Goal: Task Accomplishment & Management: Complete application form

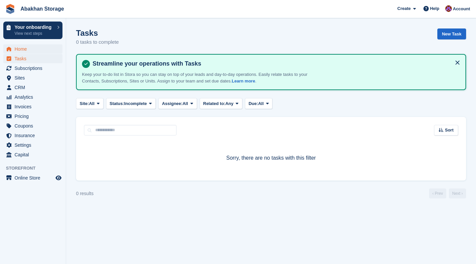
click at [15, 53] on span "Home" at bounding box center [35, 48] width 40 height 9
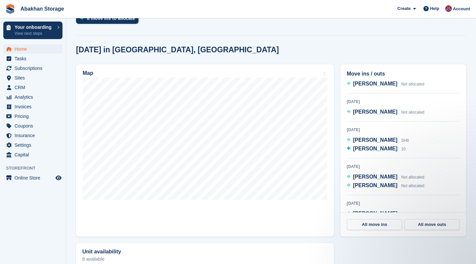
scroll to position [37, 0]
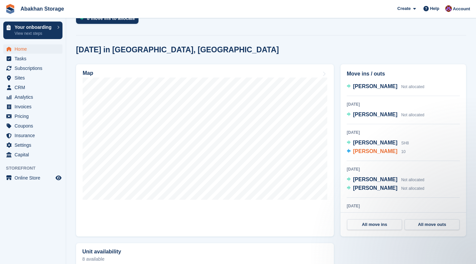
click at [386, 154] on div "[PERSON_NAME] 10" at bounding box center [379, 151] width 53 height 9
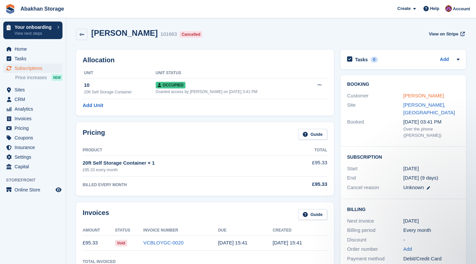
click at [441, 94] on link "[PERSON_NAME]" at bounding box center [424, 96] width 41 height 6
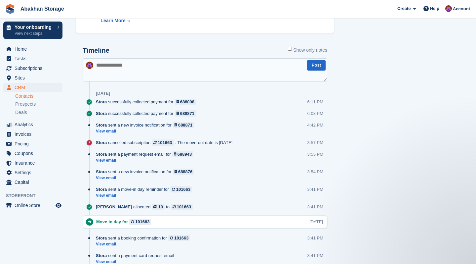
scroll to position [336, 0]
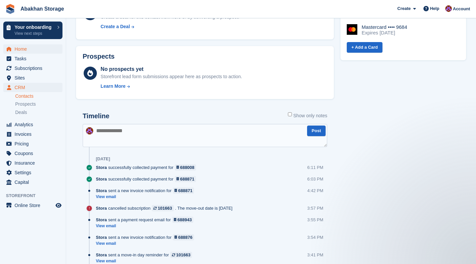
click at [24, 50] on span "Home" at bounding box center [35, 48] width 40 height 9
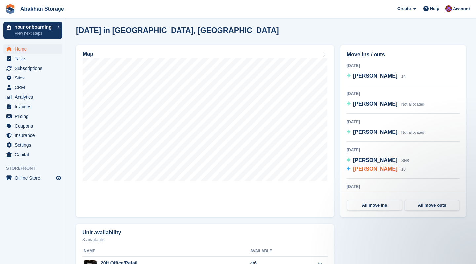
click at [402, 169] on span "10" at bounding box center [404, 169] width 4 height 5
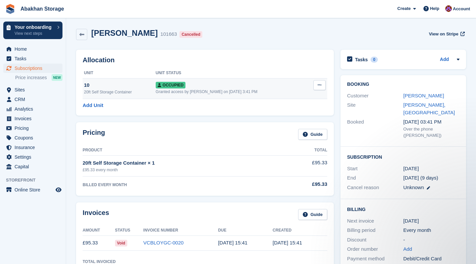
click at [318, 87] on icon at bounding box center [320, 85] width 4 height 4
click at [287, 123] on p "Deallocate" at bounding box center [294, 120] width 58 height 9
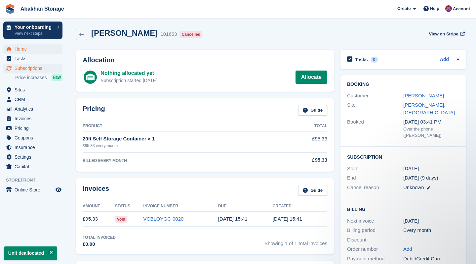
click at [43, 52] on span "Home" at bounding box center [35, 48] width 40 height 9
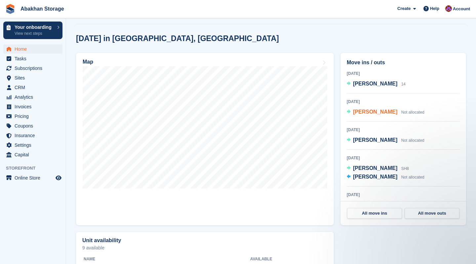
click at [370, 113] on span "[PERSON_NAME]" at bounding box center [375, 112] width 44 height 6
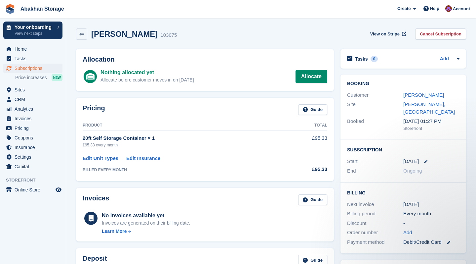
click at [427, 162] on div "[DATE]" at bounding box center [432, 161] width 56 height 8
click at [426, 156] on div "Start 25 Aug" at bounding box center [403, 161] width 112 height 10
click at [426, 159] on icon at bounding box center [425, 160] width 3 height 3
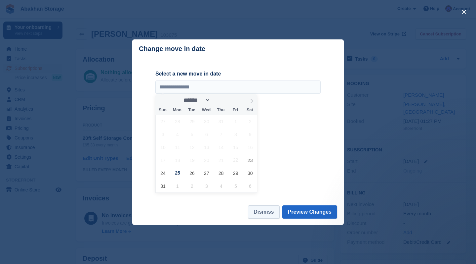
click at [266, 216] on button "Dismiss" at bounding box center [263, 211] width 31 height 13
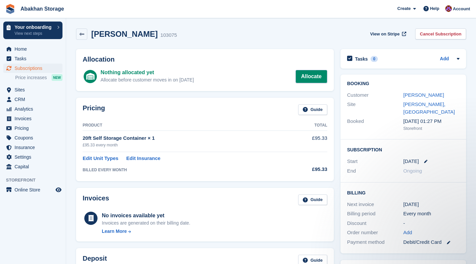
click at [323, 73] on link "Allocate" at bounding box center [312, 76] width 32 height 13
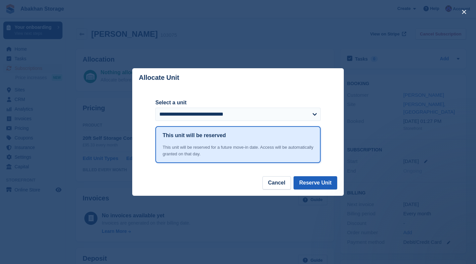
click at [325, 184] on button "Reserve Unit" at bounding box center [316, 182] width 44 height 13
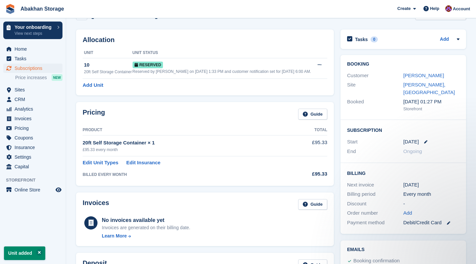
scroll to position [31, 0]
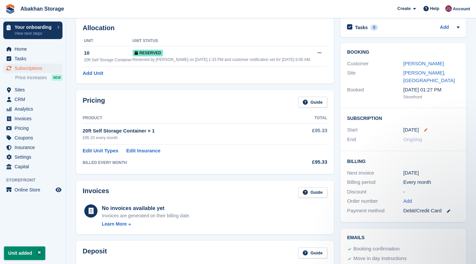
click at [426, 130] on icon at bounding box center [425, 129] width 3 height 3
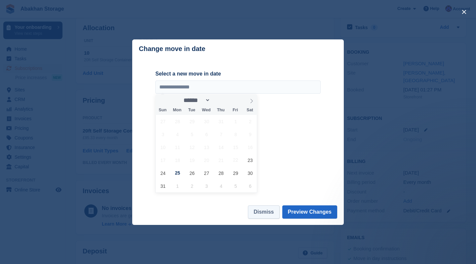
click at [261, 213] on button "Dismiss" at bounding box center [263, 211] width 31 height 13
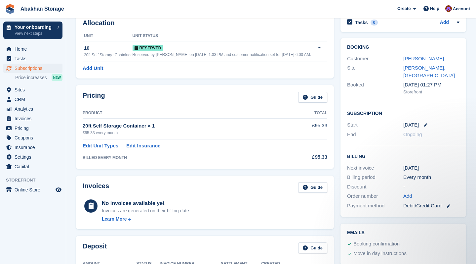
scroll to position [39, 0]
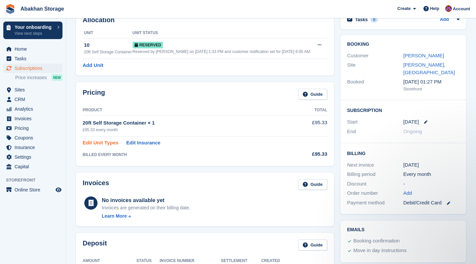
click at [110, 147] on link "Edit Unit Types" at bounding box center [101, 143] width 36 height 8
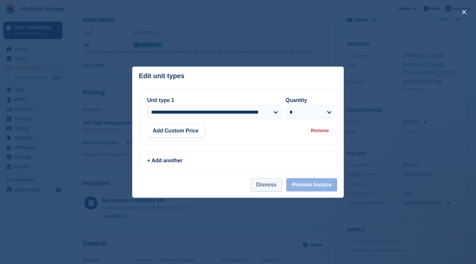
click at [273, 189] on button "Dismiss" at bounding box center [266, 184] width 31 height 13
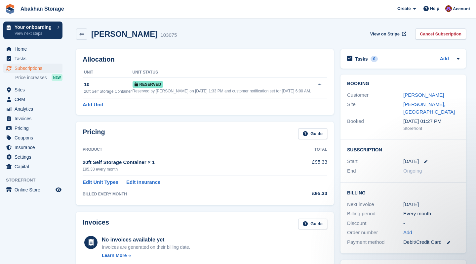
scroll to position [0, 0]
click at [431, 8] on span "Help" at bounding box center [434, 8] width 9 height 7
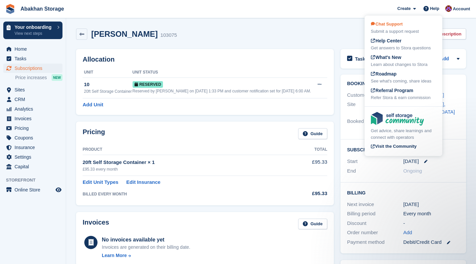
click at [411, 28] on div "Submit a support request" at bounding box center [403, 31] width 65 height 7
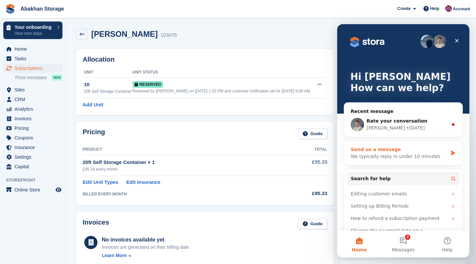
click at [388, 155] on div "We typically reply in under 10 minutes" at bounding box center [399, 156] width 97 height 7
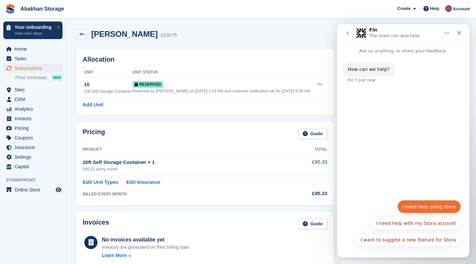
click at [429, 210] on button "I need help using Stora" at bounding box center [430, 206] width 64 height 13
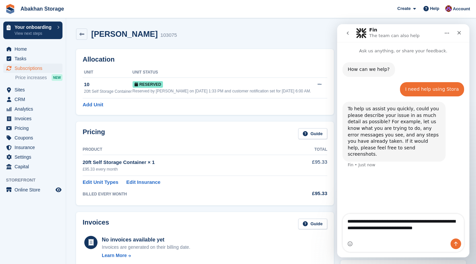
click at [411, 221] on textarea "**********" at bounding box center [403, 226] width 121 height 24
type textarea "**********"
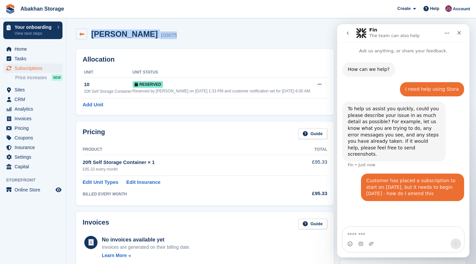
drag, startPoint x: 166, startPoint y: 37, endPoint x: 87, endPoint y: 37, distance: 78.7
click at [87, 37] on div "Elisha lawton 103075 View on Stripe Cancel Subscription" at bounding box center [271, 33] width 390 height 11
copy div "Elisha lawton 103075"
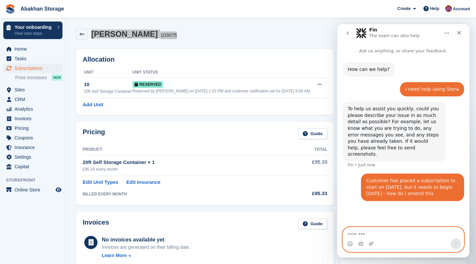
click at [352, 232] on textarea "Message…" at bounding box center [403, 232] width 121 height 11
paste textarea "**********"
type textarea "**********"
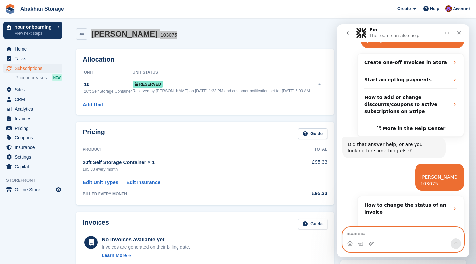
scroll to position [198, 0]
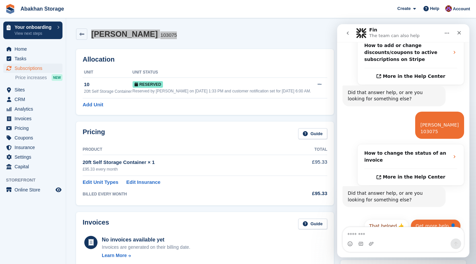
click at [453, 219] on button "Get more help 👤" at bounding box center [436, 225] width 50 height 13
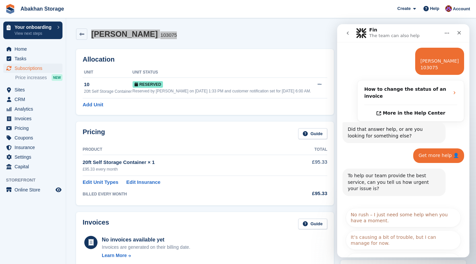
scroll to position [264, 0]
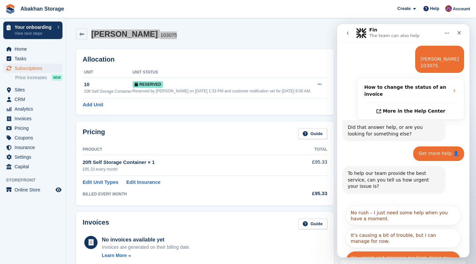
click at [444, 251] on button "It's urgent and stopping me from doing my work." at bounding box center [403, 260] width 115 height 19
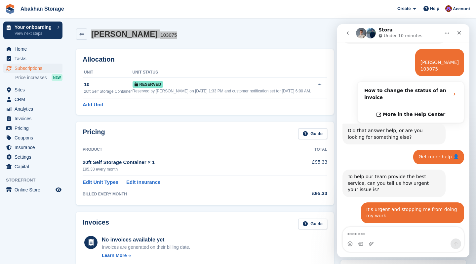
scroll to position [303, 0]
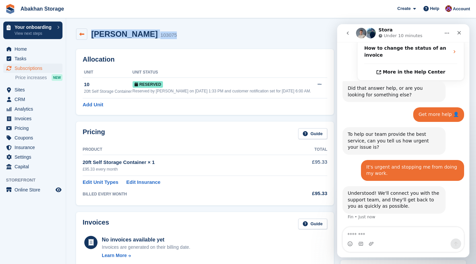
click at [81, 34] on icon at bounding box center [81, 34] width 5 height 5
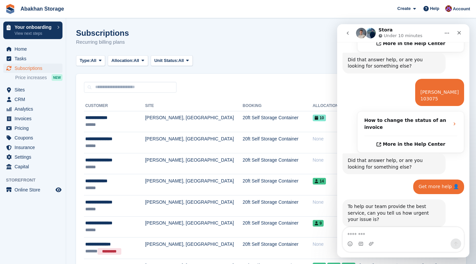
scroll to position [303, 0]
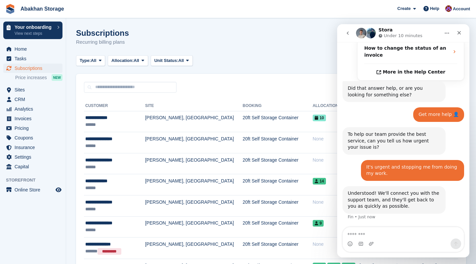
click at [267, 49] on div "Subscriptions Recurring billing plans Export Export Subscriptions Export a CSV …" at bounding box center [271, 40] width 390 height 25
click at [459, 31] on icon "Close" at bounding box center [459, 32] width 5 height 5
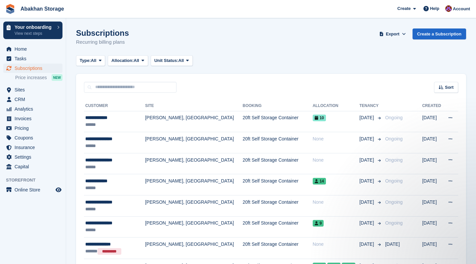
click at [428, 2] on div "Create Subscription Invoice Contact Deal Discount Page Help Chat Support Submit…" at bounding box center [434, 9] width 79 height 18
click at [427, 7] on icon at bounding box center [426, 8] width 5 height 5
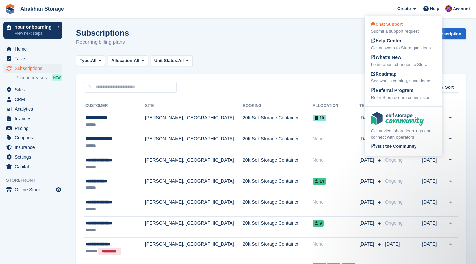
click at [403, 29] on div "Submit a support request" at bounding box center [403, 31] width 65 height 7
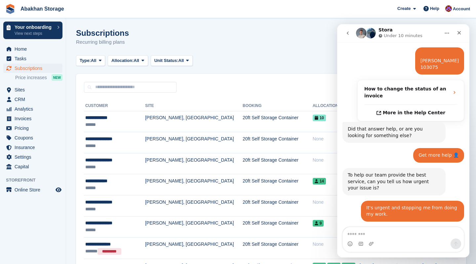
scroll to position [303, 0]
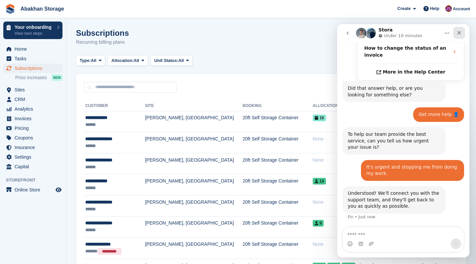
click at [460, 35] on div "Close" at bounding box center [460, 33] width 12 height 12
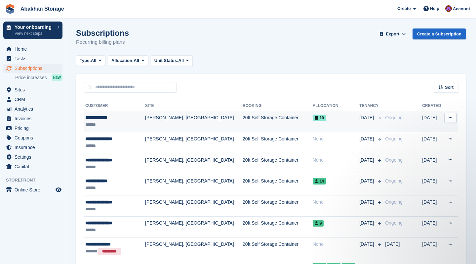
scroll to position [0, 0]
click at [454, 120] on button at bounding box center [451, 118] width 12 height 10
click at [429, 132] on p "View customer" at bounding box center [425, 130] width 58 height 9
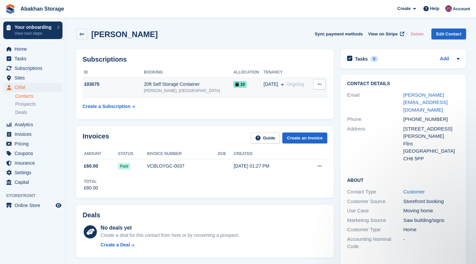
click at [319, 84] on icon at bounding box center [320, 84] width 4 height 4
click at [294, 101] on p "Cancel subscription" at bounding box center [294, 97] width 58 height 9
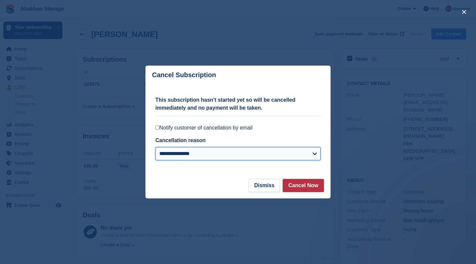
select select
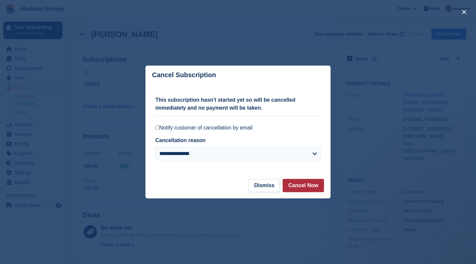
click at [290, 185] on button "Cancel Now" at bounding box center [303, 185] width 41 height 13
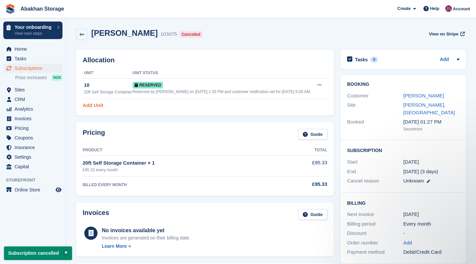
click at [94, 109] on link "Add Unit" at bounding box center [93, 106] width 21 height 8
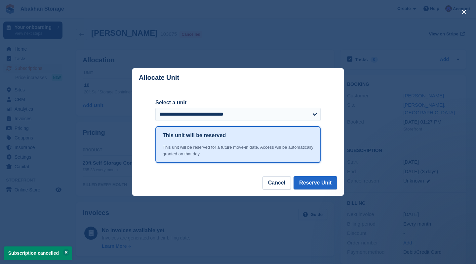
click at [275, 48] on div "close" at bounding box center [238, 132] width 476 height 264
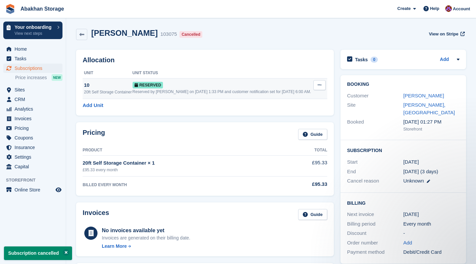
click at [321, 83] on icon at bounding box center [320, 85] width 4 height 4
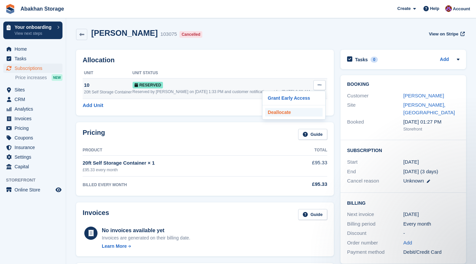
click at [275, 113] on p "Deallocate" at bounding box center [294, 112] width 58 height 9
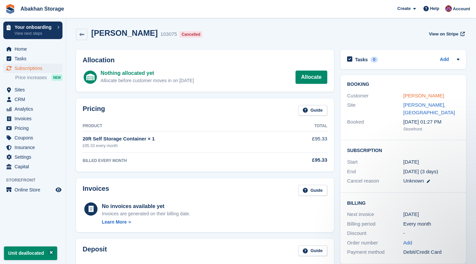
click at [425, 95] on link "[PERSON_NAME]" at bounding box center [424, 96] width 41 height 6
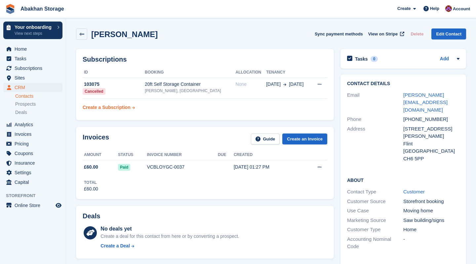
click at [117, 108] on div "Create a Subscription" at bounding box center [107, 107] width 48 height 7
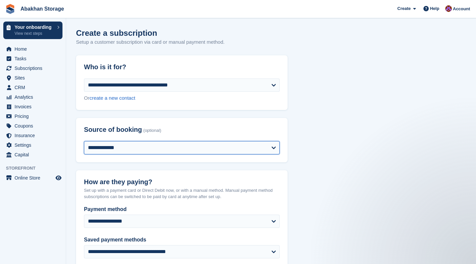
select select "*****"
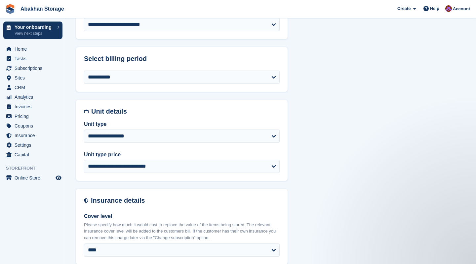
scroll to position [281, 0]
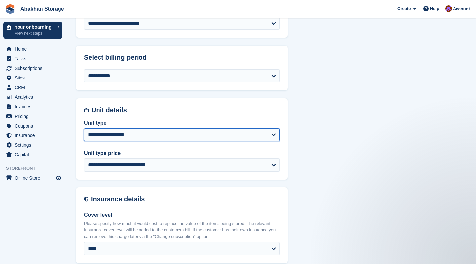
select select "*****"
select select "******"
select select "**********"
select select "******"
select select "****"
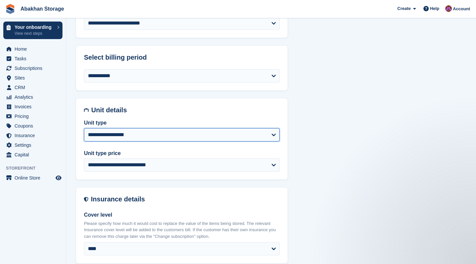
select select "*"
select select
select select "*****"
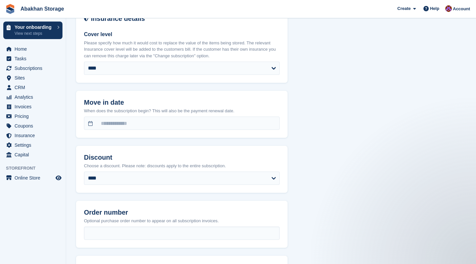
scroll to position [465, 0]
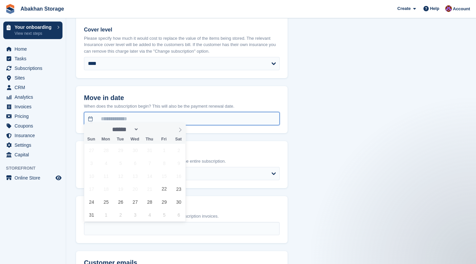
click at [147, 115] on input "text" at bounding box center [182, 118] width 196 height 13
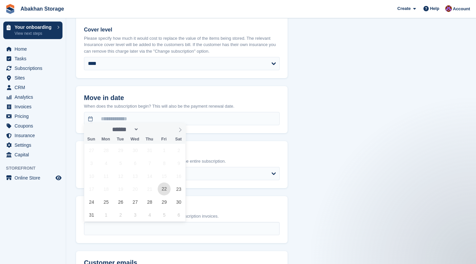
click at [165, 189] on span "22" at bounding box center [164, 188] width 13 height 13
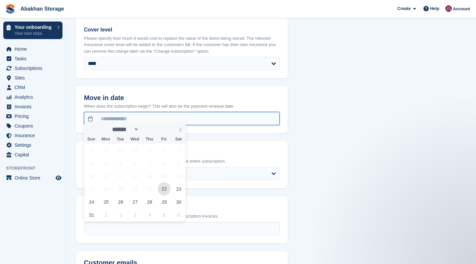
type input "**********"
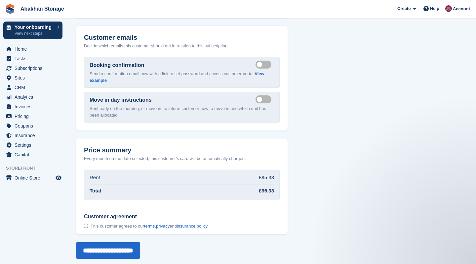
scroll to position [690, 0]
click at [86, 223] on div at bounding box center [86, 226] width 4 height 7
click at [136, 251] on input "**********" at bounding box center [108, 250] width 64 height 17
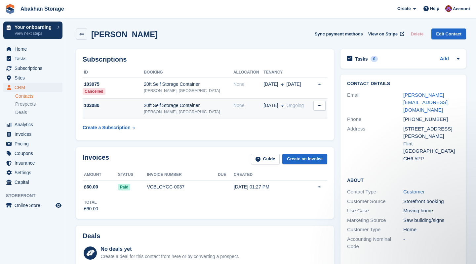
click at [319, 105] on icon at bounding box center [320, 105] width 4 height 4
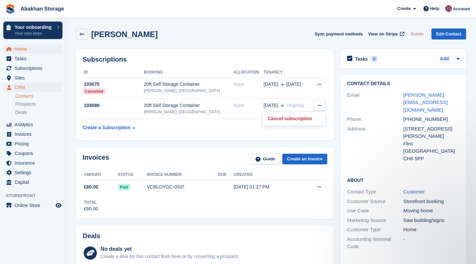
click at [31, 47] on span "Home" at bounding box center [35, 48] width 40 height 9
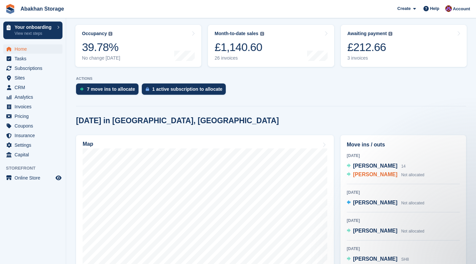
click at [377, 177] on span "Elisha lawton" at bounding box center [375, 174] width 44 height 6
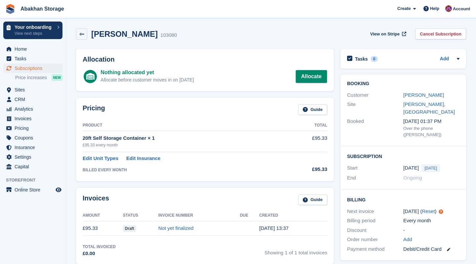
click at [307, 75] on link "Allocate" at bounding box center [312, 76] width 32 height 13
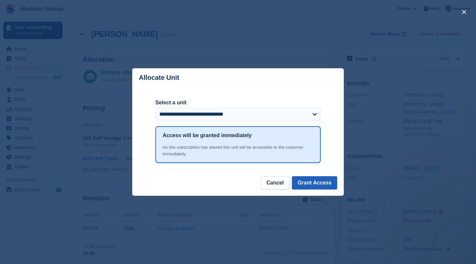
click at [309, 183] on button "Grant Access" at bounding box center [314, 182] width 45 height 13
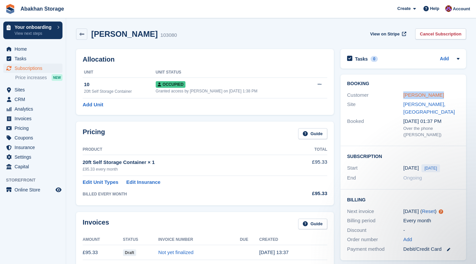
drag, startPoint x: 438, startPoint y: 94, endPoint x: 404, endPoint y: 94, distance: 33.7
click at [404, 94] on div "[PERSON_NAME]" at bounding box center [432, 95] width 56 height 8
copy link "[PERSON_NAME]"
